Goal: Transaction & Acquisition: Purchase product/service

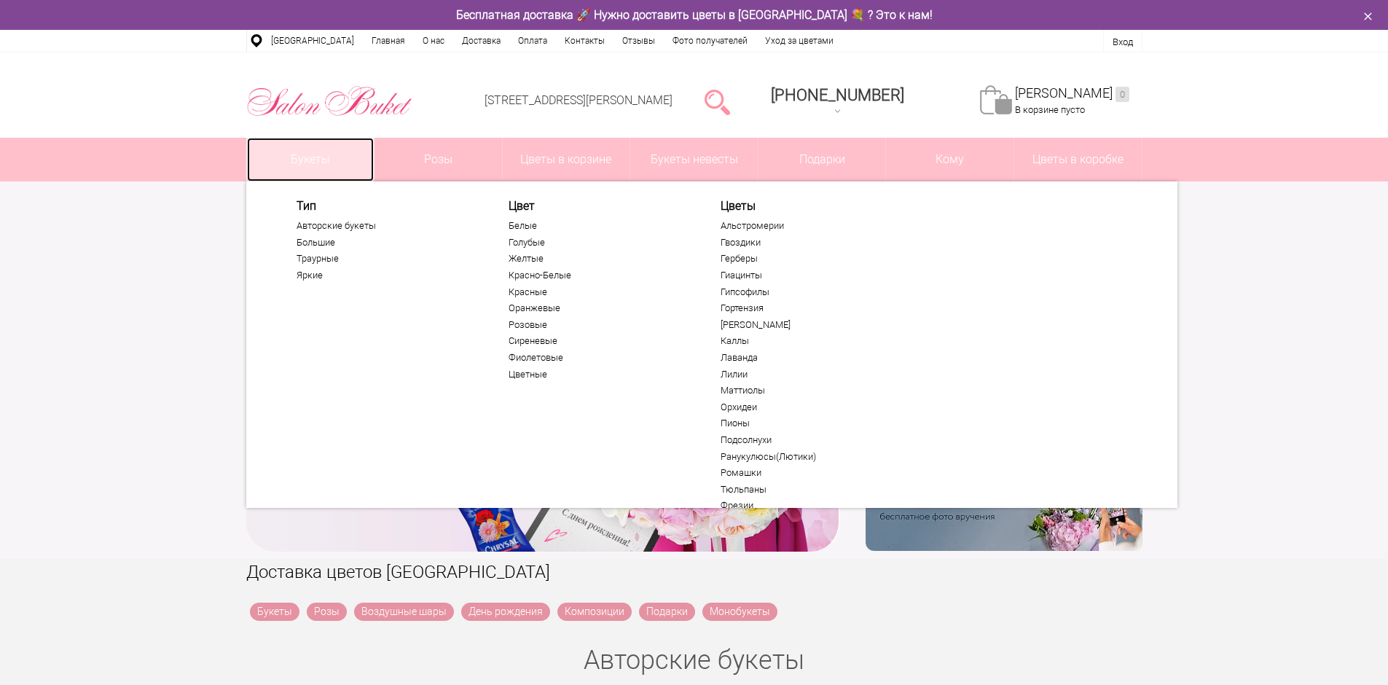
click at [299, 156] on link "Букеты" at bounding box center [311, 160] width 128 height 44
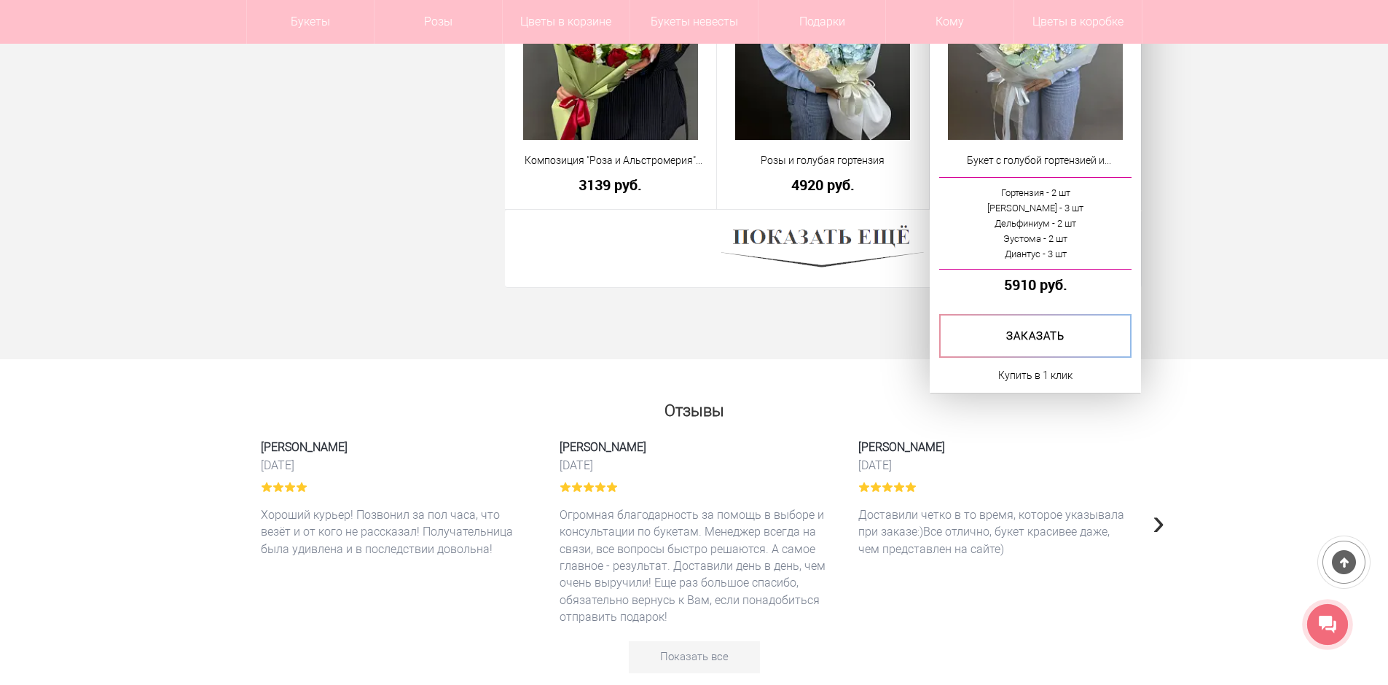
scroll to position [4007, 0]
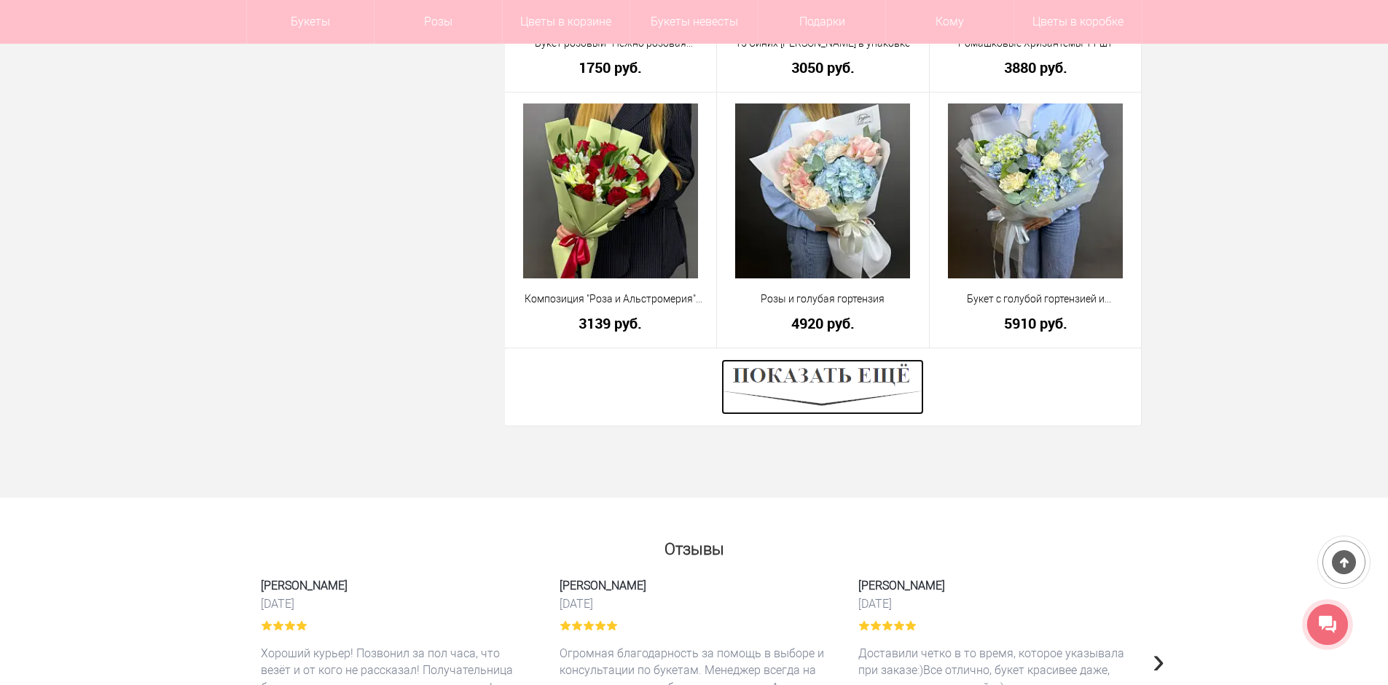
click at [860, 375] on img at bounding box center [822, 386] width 203 height 55
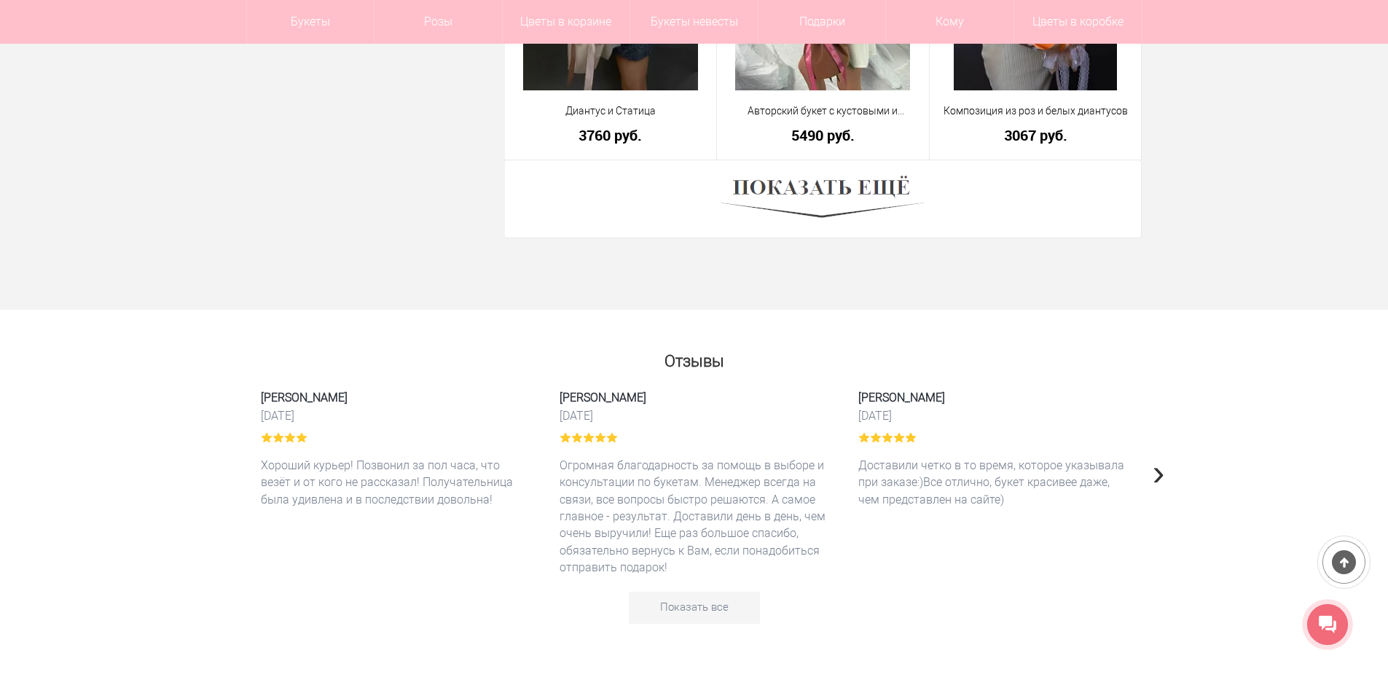
scroll to position [8289, 0]
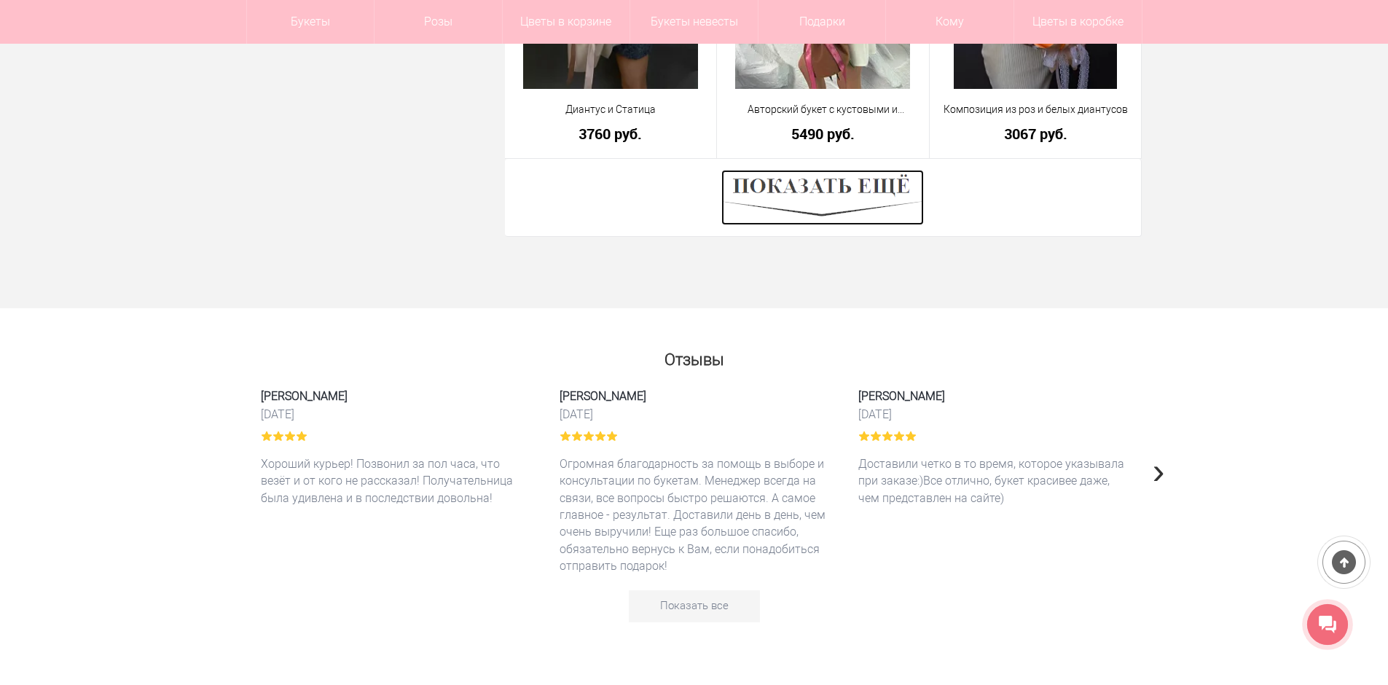
click at [773, 179] on img at bounding box center [822, 197] width 203 height 55
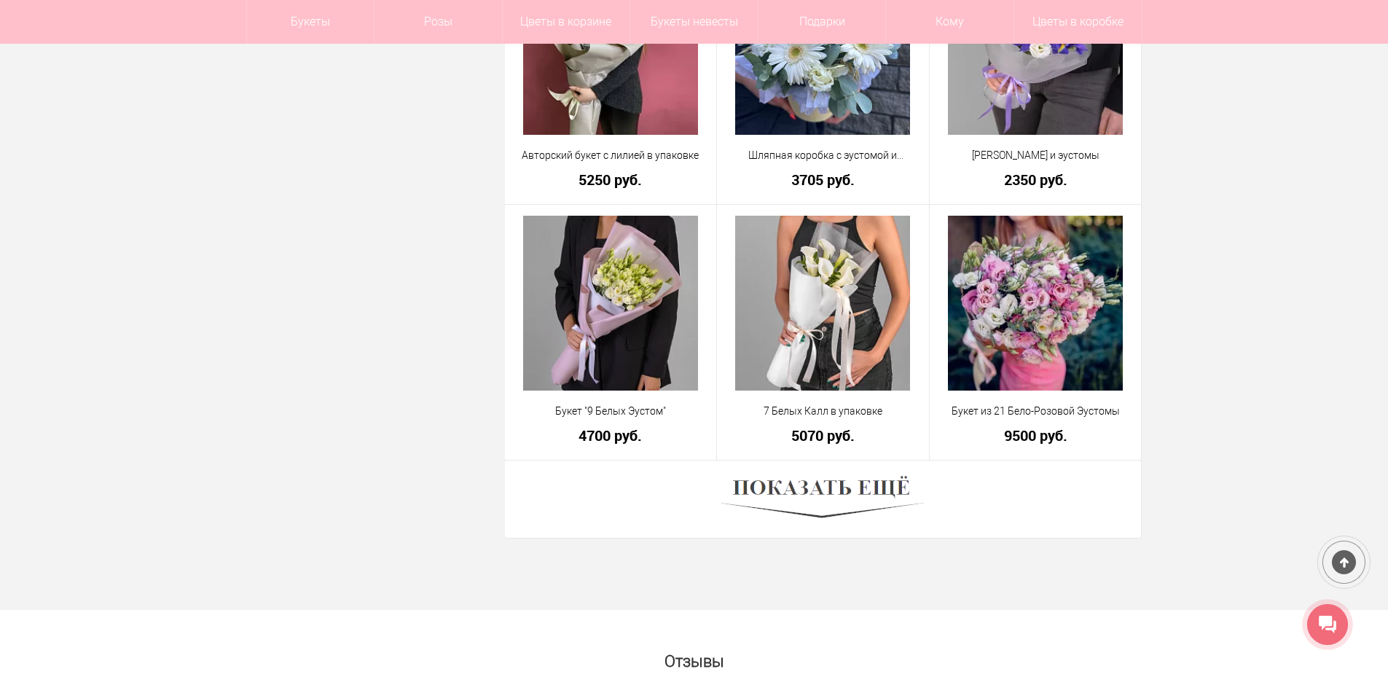
scroll to position [12369, 0]
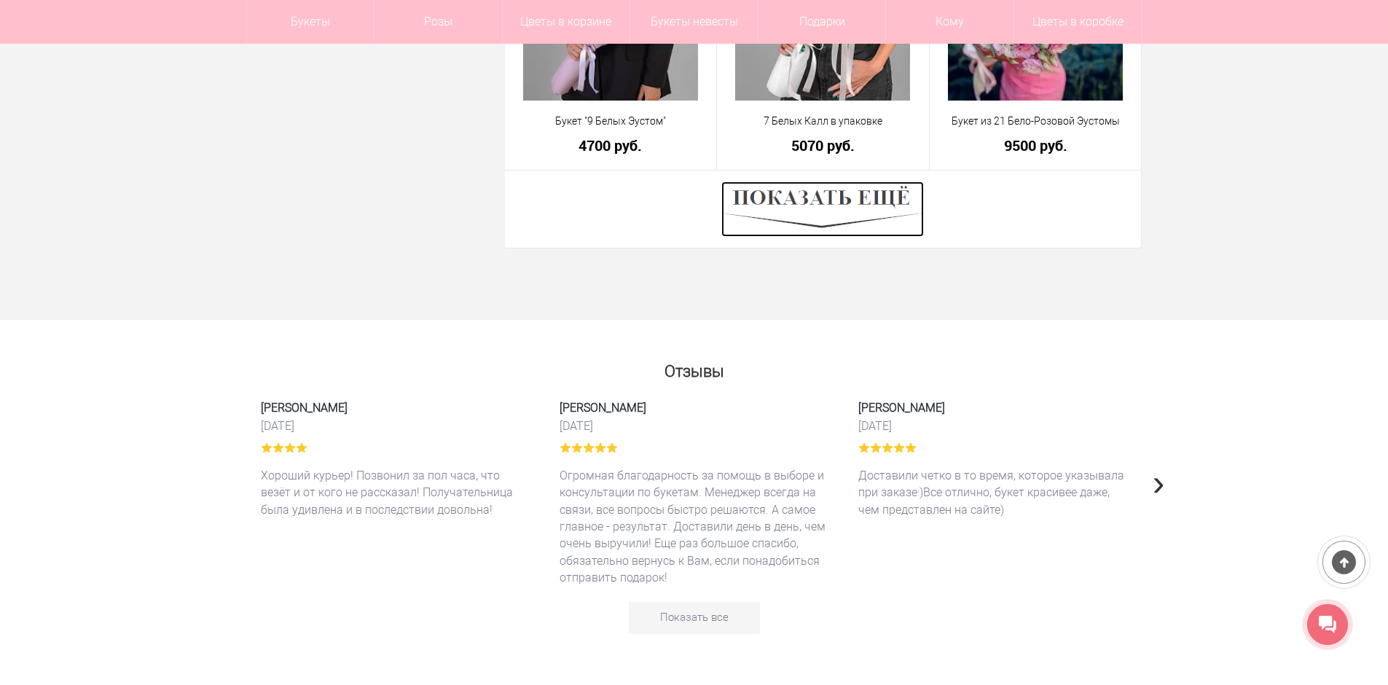
click at [845, 197] on img at bounding box center [822, 208] width 203 height 55
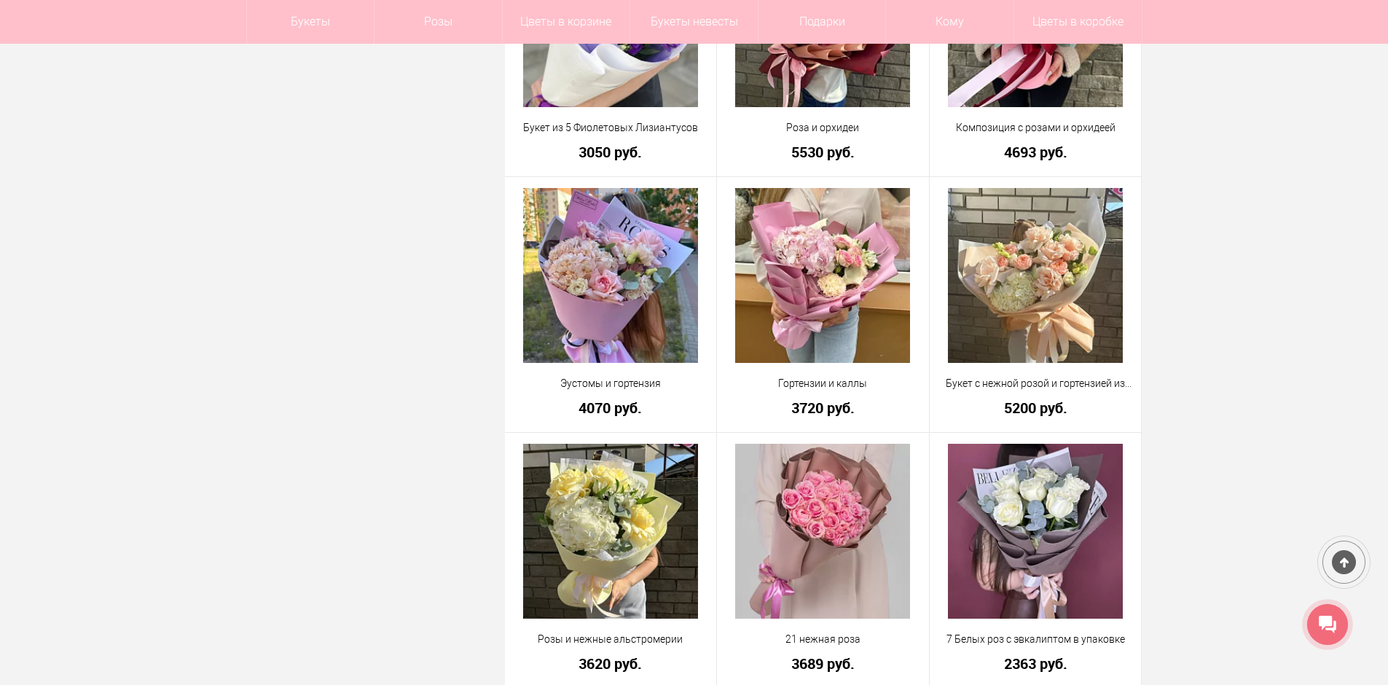
scroll to position [14701, 0]
